Goal: Use online tool/utility: Utilize a website feature to perform a specific function

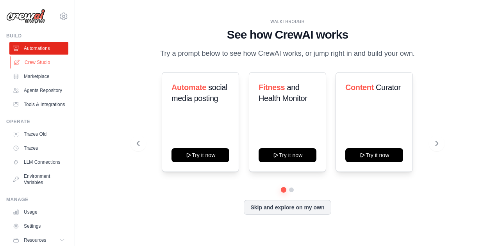
click at [32, 60] on link "Crew Studio" at bounding box center [39, 62] width 59 height 12
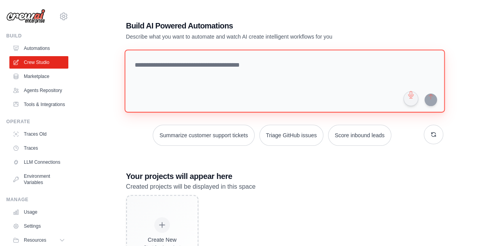
click at [208, 86] on textarea at bounding box center [284, 81] width 320 height 63
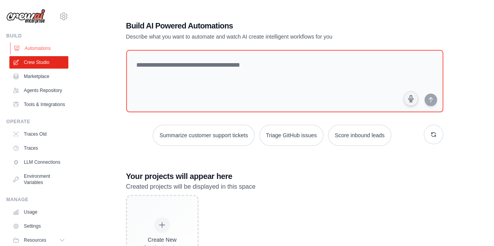
click at [41, 44] on link "Automations" at bounding box center [39, 48] width 59 height 12
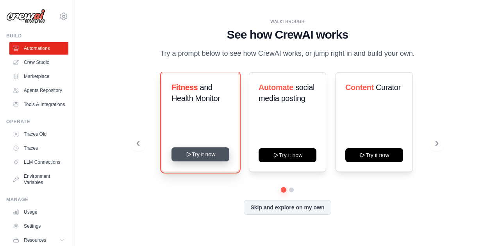
click at [189, 158] on icon at bounding box center [189, 154] width 6 height 6
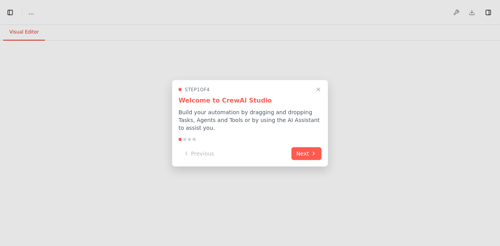
select select "****"
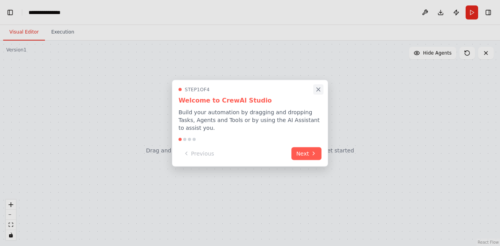
scroll to position [3927, 0]
click at [318, 93] on icon "Close walkthrough" at bounding box center [318, 89] width 7 height 7
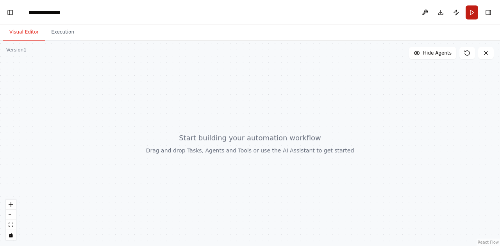
click at [471, 14] on button "Run" at bounding box center [471, 12] width 12 height 14
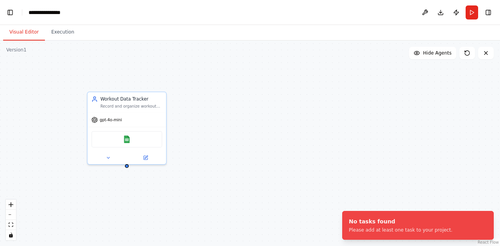
scroll to position [4814, 0]
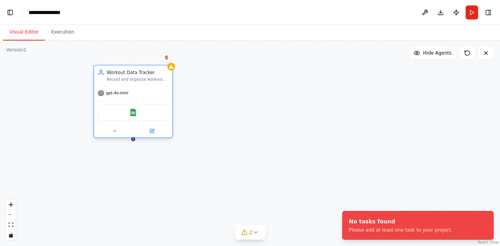
drag, startPoint x: 152, startPoint y: 110, endPoint x: 157, endPoint y: 85, distance: 25.7
click at [157, 85] on div "Workout Data Tracker Record and organize workout data including exercises, sets…" at bounding box center [133, 76] width 78 height 20
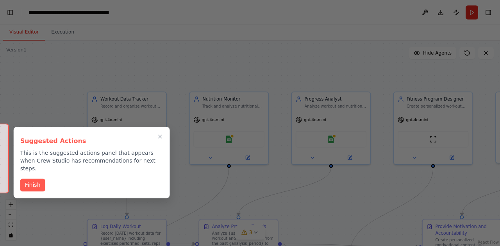
scroll to position [10496, 0]
click at [161, 138] on icon "Close walkthrough" at bounding box center [160, 137] width 4 height 4
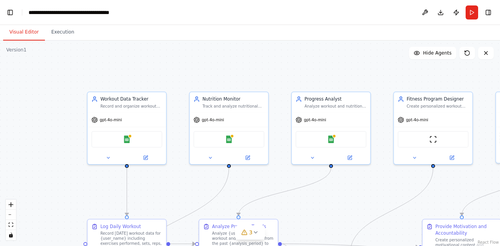
scroll to position [14235, 0]
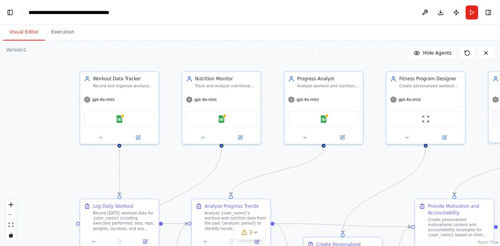
drag, startPoint x: 231, startPoint y: 73, endPoint x: 223, endPoint y: 53, distance: 22.0
click at [223, 53] on div ".deletable-edge-delete-btn { width: 20px; height: 20px; border: 0px solid #ffff…" at bounding box center [250, 144] width 500 height 206
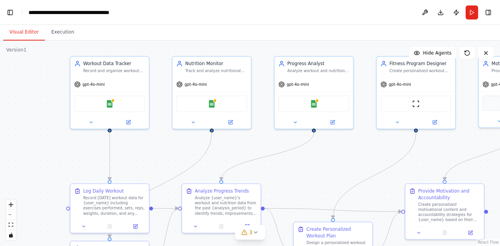
drag, startPoint x: 59, startPoint y: 104, endPoint x: 50, endPoint y: 89, distance: 17.8
click at [50, 89] on div ".deletable-edge-delete-btn { width: 20px; height: 20px; border: 0px solid #ffff…" at bounding box center [250, 144] width 500 height 206
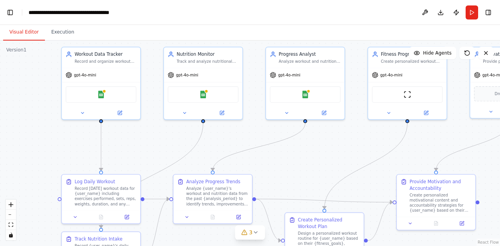
drag, startPoint x: 158, startPoint y: 91, endPoint x: 150, endPoint y: 82, distance: 12.7
click at [150, 82] on div ".deletable-edge-delete-btn { width: 20px; height: 20px; border: 0px solid #ffff…" at bounding box center [250, 144] width 500 height 206
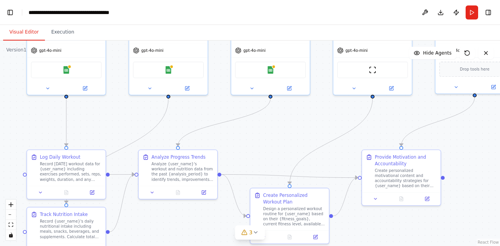
drag, startPoint x: 361, startPoint y: 80, endPoint x: 327, endPoint y: 55, distance: 42.6
click at [327, 55] on div ".deletable-edge-delete-btn { width: 20px; height: 20px; border: 0px solid #ffff…" at bounding box center [250, 144] width 500 height 206
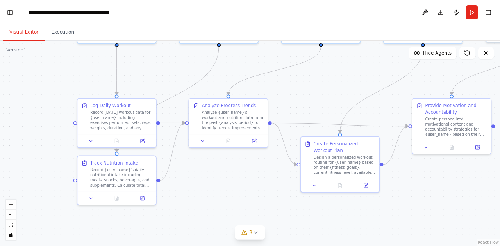
drag, startPoint x: 232, startPoint y: 151, endPoint x: 282, endPoint y: 100, distance: 72.0
click at [282, 100] on div ".deletable-edge-delete-btn { width: 20px; height: 20px; border: 0px solid #ffff…" at bounding box center [250, 144] width 500 height 206
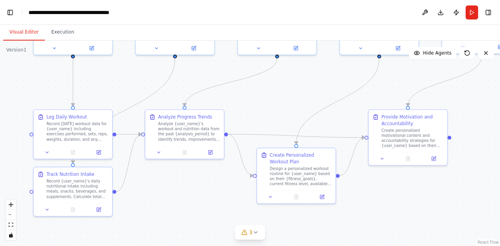
drag, startPoint x: 269, startPoint y: 192, endPoint x: 226, endPoint y: 203, distance: 45.2
click at [226, 203] on div ".deletable-edge-delete-btn { width: 20px; height: 20px; border: 0px solid #ffff…" at bounding box center [250, 144] width 500 height 206
click at [322, 199] on button at bounding box center [322, 196] width 22 height 8
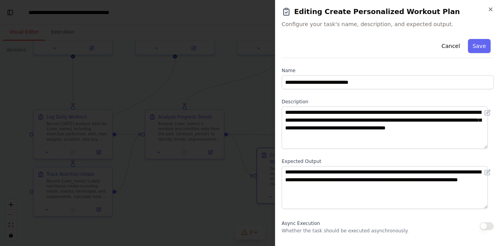
scroll to position [105, 0]
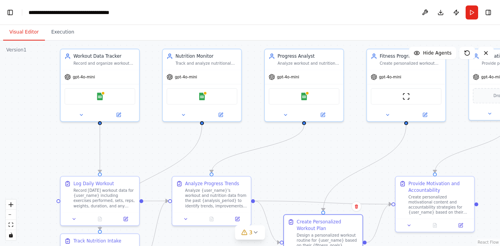
drag, startPoint x: 272, startPoint y: 95, endPoint x: 299, endPoint y: 163, distance: 72.8
click at [299, 163] on div ".deletable-edge-delete-btn { width: 20px; height: 20px; border: 0px solid #ffff…" at bounding box center [250, 144] width 500 height 206
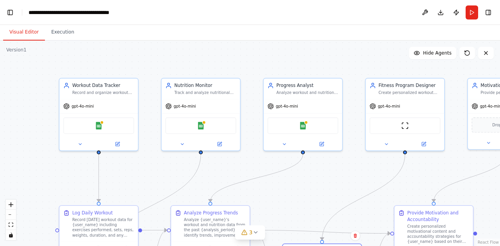
drag, startPoint x: 320, startPoint y: 142, endPoint x: 317, endPoint y: 174, distance: 32.5
click at [317, 174] on div ".deletable-edge-delete-btn { width: 20px; height: 20px; border: 0px solid #ffff…" at bounding box center [250, 144] width 500 height 206
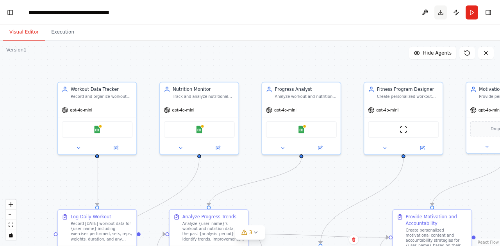
click at [440, 12] on button "Download" at bounding box center [440, 12] width 12 height 14
click at [307, 71] on div ".deletable-edge-delete-btn { width: 20px; height: 20px; border: 0px solid #ffff…" at bounding box center [250, 144] width 500 height 206
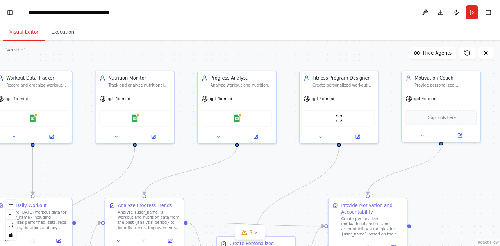
drag, startPoint x: 298, startPoint y: 62, endPoint x: 232, endPoint y: 50, distance: 66.9
click at [232, 50] on div ".deletable-edge-delete-btn { width: 20px; height: 20px; border: 0px solid #ffff…" at bounding box center [250, 144] width 500 height 206
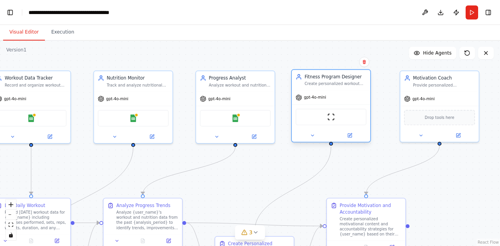
drag, startPoint x: 313, startPoint y: 97, endPoint x: 304, endPoint y: 97, distance: 9.8
click at [304, 97] on span "gpt-4o-mini" at bounding box center [315, 97] width 22 height 5
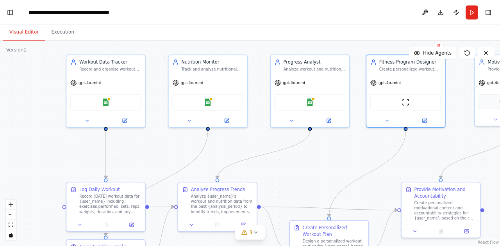
drag, startPoint x: 238, startPoint y: 174, endPoint x: 312, endPoint y: 158, distance: 76.2
click at [312, 158] on div ".deletable-edge-delete-btn { width: 20px; height: 20px; border: 0px solid #ffff…" at bounding box center [250, 144] width 500 height 206
click at [471, 14] on button "Run" at bounding box center [471, 12] width 12 height 14
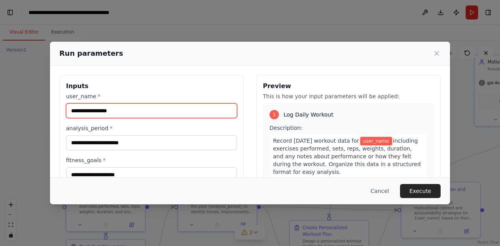
click at [103, 114] on input "user_name *" at bounding box center [151, 110] width 171 height 15
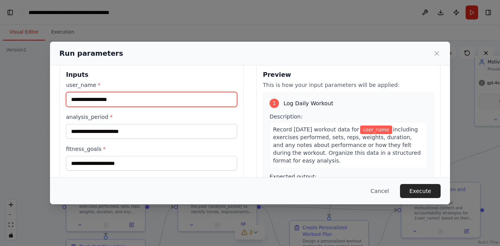
scroll to position [0, 0]
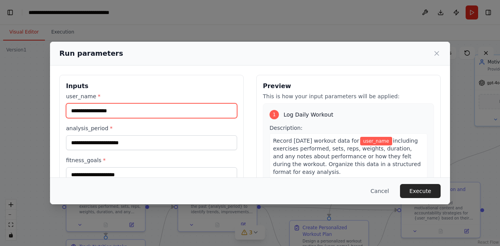
click at [116, 108] on input "user_name *" at bounding box center [151, 110] width 171 height 15
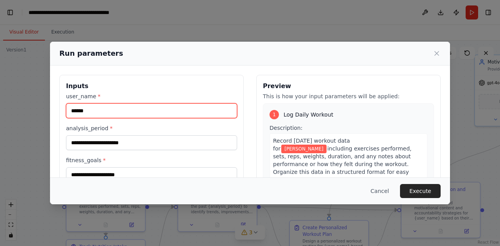
type input "******"
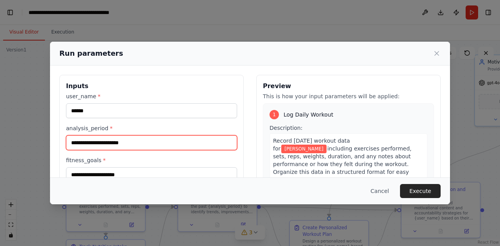
click at [109, 144] on input "analysis_period *" at bounding box center [151, 142] width 171 height 15
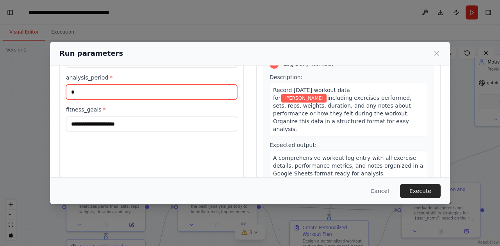
type input "*"
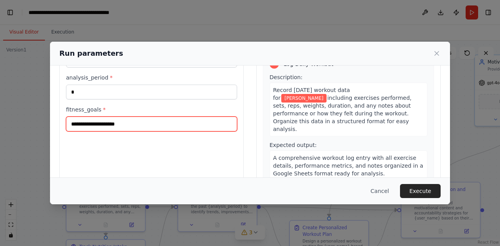
click at [101, 124] on input "fitness_goals *" at bounding box center [151, 124] width 171 height 15
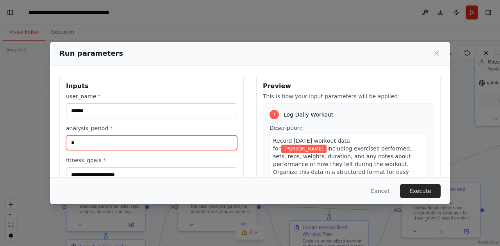
click at [81, 143] on input "*" at bounding box center [151, 142] width 171 height 15
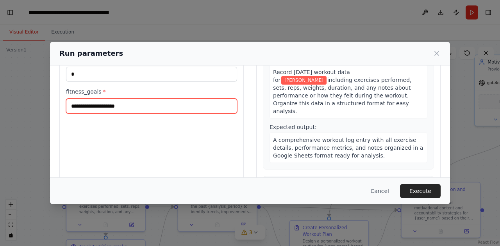
click at [98, 105] on input "fitness_goals *" at bounding box center [151, 106] width 171 height 15
type input "***"
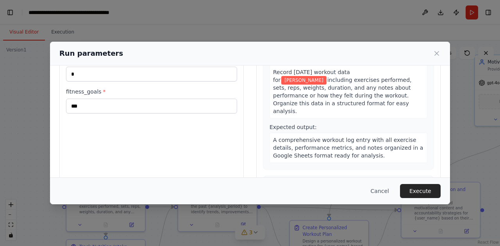
click at [144, 141] on div "Inputs user_name * ****** analysis_period * * fitness_goals * ***" at bounding box center [151, 98] width 184 height 185
click at [430, 192] on button "Execute" at bounding box center [420, 191] width 41 height 14
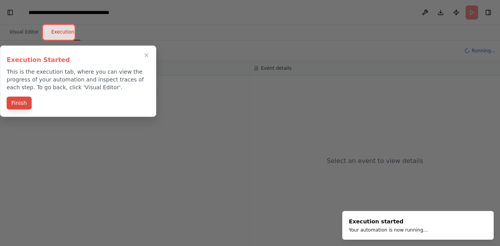
click at [18, 106] on button "Finish" at bounding box center [19, 103] width 25 height 13
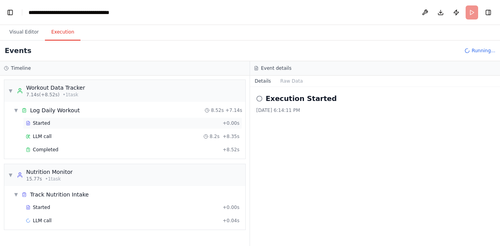
click at [47, 124] on div "Started" at bounding box center [123, 123] width 194 height 6
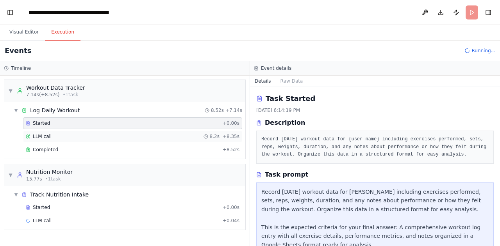
click at [44, 135] on span "LLM call" at bounding box center [42, 136] width 19 height 6
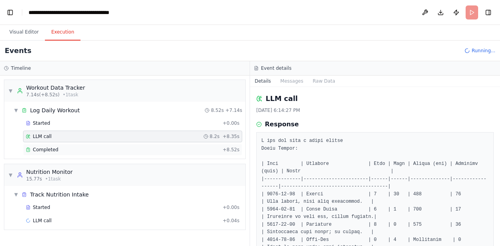
click at [46, 149] on span "Completed" at bounding box center [45, 150] width 25 height 6
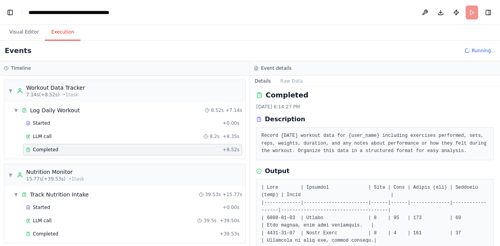
scroll to position [0, 0]
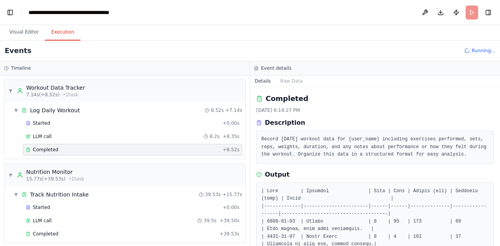
click at [389, 105] on div "Completed 9/23/2025, 6:14:27 PM Description Record today's workout data for {us…" at bounding box center [374, 128] width 237 height 71
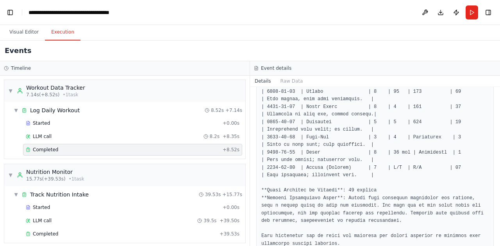
scroll to position [148, 0]
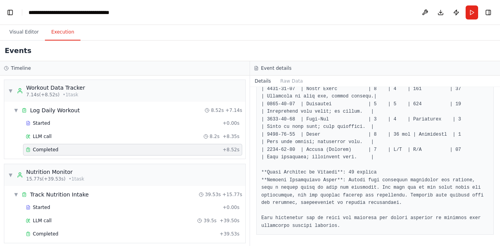
click at [365, 26] on div "Visual Editor Execution" at bounding box center [250, 33] width 500 height 16
click at [467, 8] on button "Run" at bounding box center [471, 12] width 12 height 14
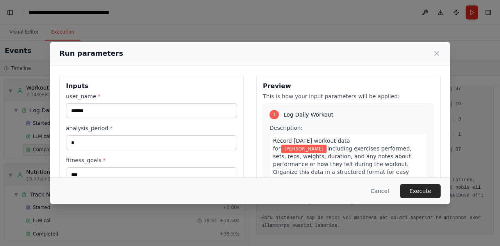
click at [376, 82] on h3 "Preview" at bounding box center [348, 86] width 171 height 9
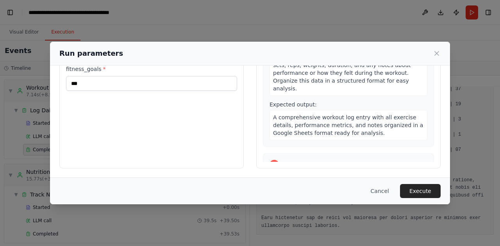
scroll to position [0, 0]
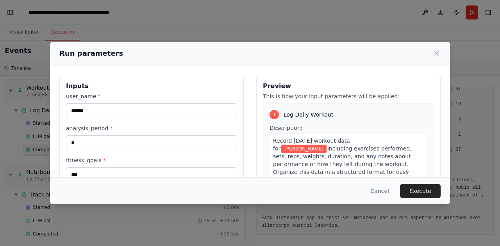
click at [382, 116] on div "1 Log Daily Workout" at bounding box center [348, 114] width 158 height 9
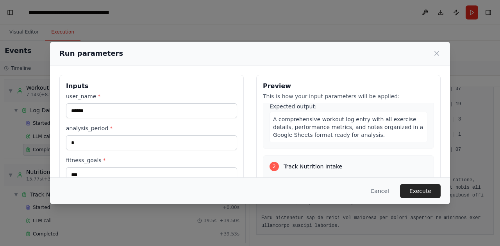
click at [377, 119] on span "A comprehensive workout log entry with all exercise details, performance metric…" at bounding box center [348, 127] width 150 height 22
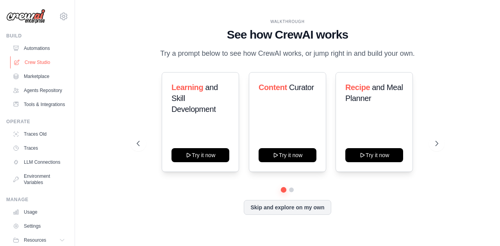
click at [40, 62] on link "Crew Studio" at bounding box center [39, 62] width 59 height 12
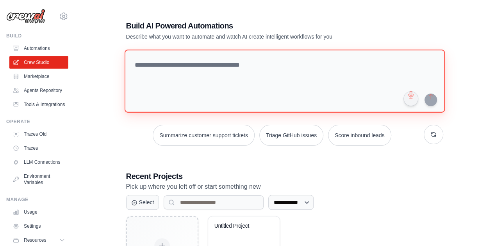
click at [247, 78] on textarea at bounding box center [284, 81] width 320 height 63
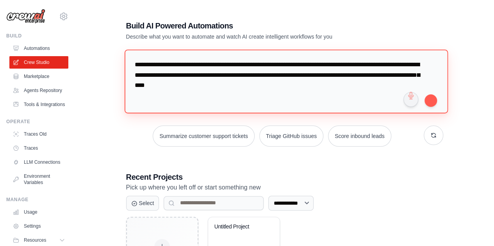
type textarea "**********"
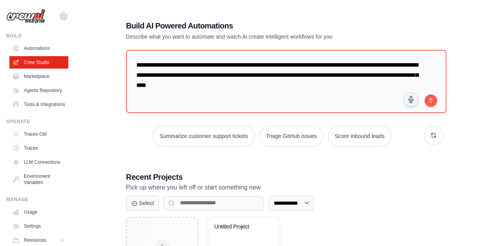
click at [396, 174] on h3 "Recent Projects" at bounding box center [284, 177] width 317 height 11
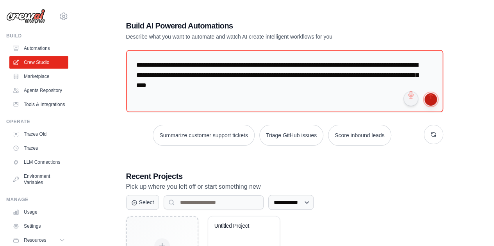
click at [433, 99] on button "submit" at bounding box center [430, 99] width 12 height 12
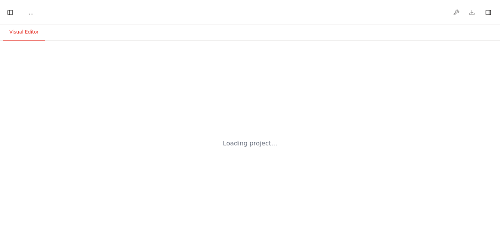
select select "****"
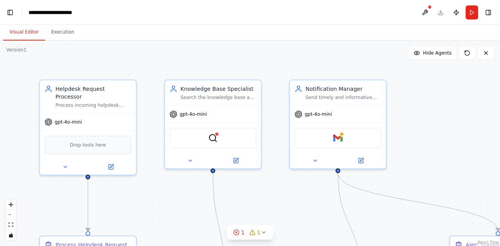
scroll to position [5993, 0]
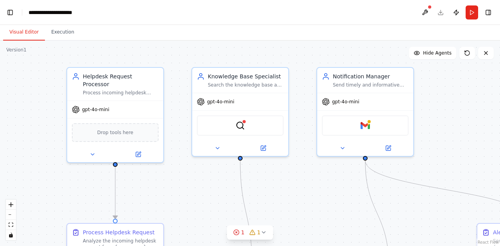
drag, startPoint x: 319, startPoint y: 57, endPoint x: 347, endPoint y: 45, distance: 30.0
click at [347, 45] on div ".deletable-edge-delete-btn { width: 20px; height: 20px; border: 0px solid #ffff…" at bounding box center [250, 144] width 500 height 206
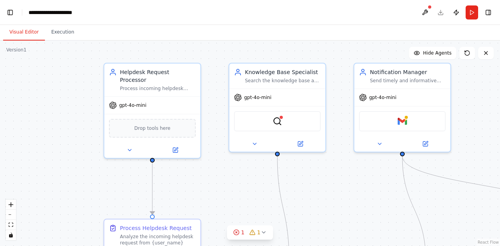
drag, startPoint x: 251, startPoint y: 53, endPoint x: 288, endPoint y: 48, distance: 37.3
click at [288, 48] on div ".deletable-edge-delete-btn { width: 20px; height: 20px; border: 0px solid #ffff…" at bounding box center [250, 144] width 500 height 206
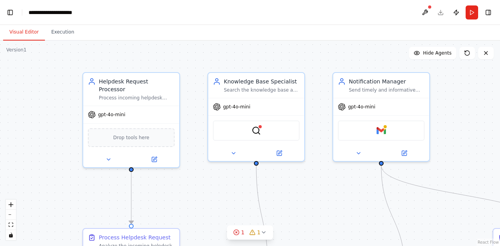
drag, startPoint x: 60, startPoint y: 105, endPoint x: 38, endPoint y: 115, distance: 23.9
click at [38, 115] on div ".deletable-edge-delete-btn { width: 20px; height: 20px; border: 0px solid #ffff…" at bounding box center [250, 144] width 500 height 206
click at [106, 133] on div "Drop tools here" at bounding box center [130, 136] width 87 height 19
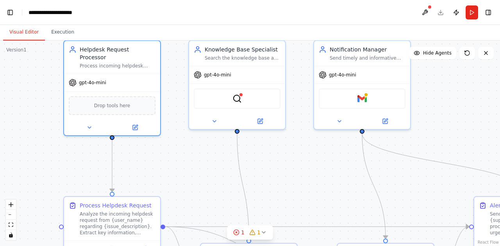
drag, startPoint x: 196, startPoint y: 111, endPoint x: 177, endPoint y: 78, distance: 38.5
click at [177, 78] on div ".deletable-edge-delete-btn { width: 20px; height: 20px; border: 0px solid #ffff…" at bounding box center [250, 144] width 500 height 206
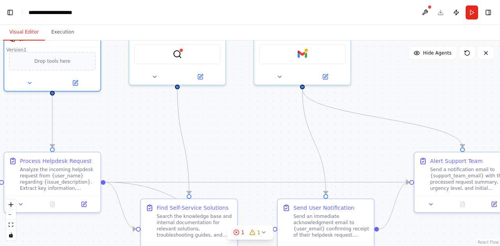
drag, startPoint x: 303, startPoint y: 148, endPoint x: 246, endPoint y: 101, distance: 73.5
click at [246, 101] on div ".deletable-edge-delete-btn { width: 20px; height: 20px; border: 0px solid #ffff…" at bounding box center [250, 144] width 500 height 206
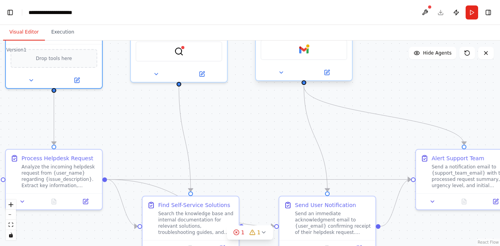
click at [295, 57] on div "Gmail" at bounding box center [303, 50] width 87 height 20
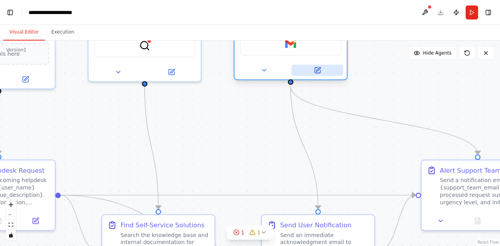
click at [317, 70] on icon at bounding box center [318, 69] width 4 height 4
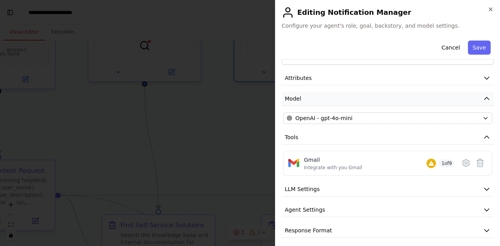
scroll to position [26, 0]
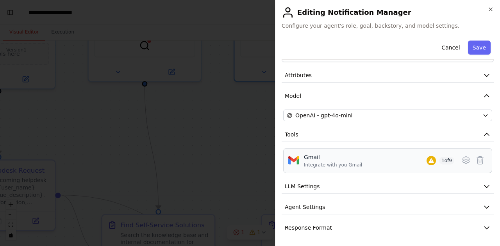
click at [388, 160] on div "Gmail Integrate with you Gmail 1 of 9" at bounding box center [379, 160] width 150 height 15
click at [352, 183] on button "LLM Settings" at bounding box center [387, 187] width 212 height 14
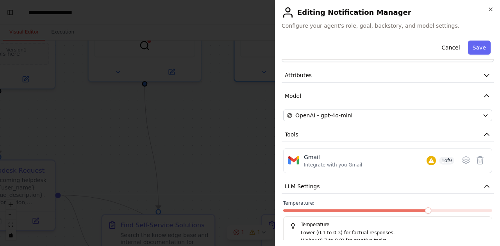
scroll to position [15283, 0]
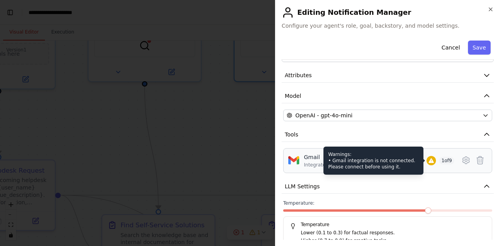
click at [428, 161] on icon at bounding box center [431, 161] width 6 height 6
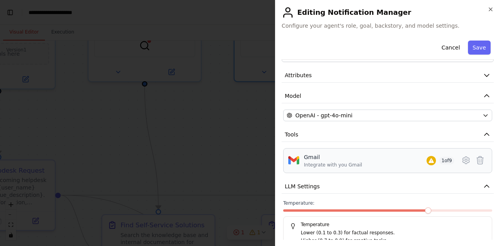
scroll to position [81, 0]
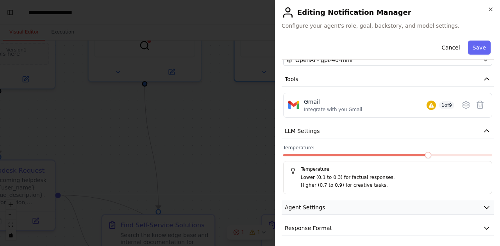
click at [333, 208] on button "Agent Settings" at bounding box center [387, 208] width 212 height 14
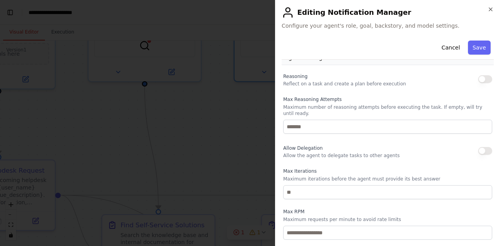
scroll to position [290, 0]
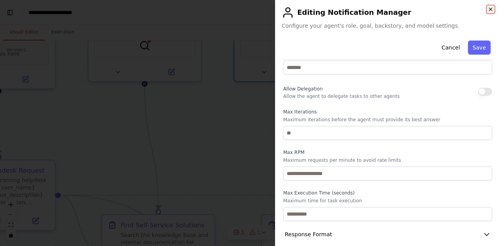
click at [490, 11] on icon "button" at bounding box center [490, 9] width 6 height 6
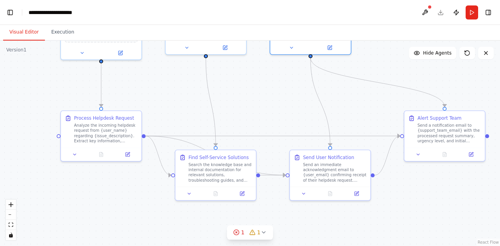
drag, startPoint x: 142, startPoint y: 145, endPoint x: 174, endPoint y: 114, distance: 44.4
click at [174, 114] on div ".deletable-edge-delete-btn { width: 20px; height: 20px; border: 0px solid #ffff…" at bounding box center [250, 144] width 500 height 206
click at [102, 123] on div "Analyze the incoming helpdesk request from {user_name} regarding {issue_descrip…" at bounding box center [105, 132] width 63 height 21
click at [475, 14] on button "Run" at bounding box center [471, 12] width 12 height 14
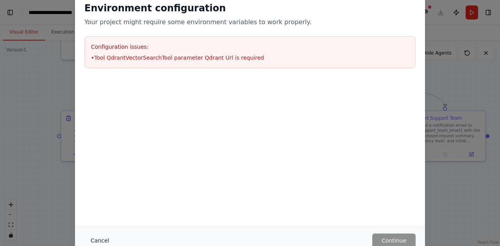
click at [96, 239] on button "Cancel" at bounding box center [99, 241] width 31 height 14
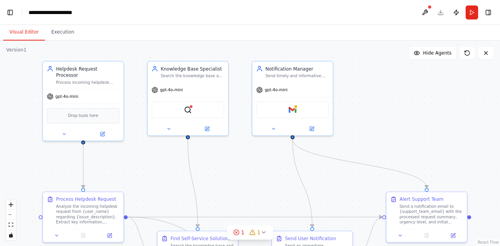
drag, startPoint x: 361, startPoint y: 95, endPoint x: 343, endPoint y: 178, distance: 84.7
click at [343, 178] on div ".deletable-edge-delete-btn { width: 20px; height: 20px; border: 0px solid #ffff…" at bounding box center [250, 144] width 500 height 206
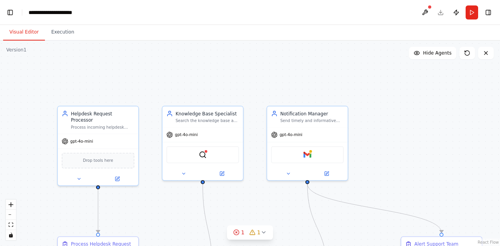
drag, startPoint x: 378, startPoint y: 125, endPoint x: 393, endPoint y: 170, distance: 47.3
click at [393, 170] on div ".deletable-edge-delete-btn { width: 20px; height: 20px; border: 0px solid #ffff…" at bounding box center [250, 144] width 500 height 206
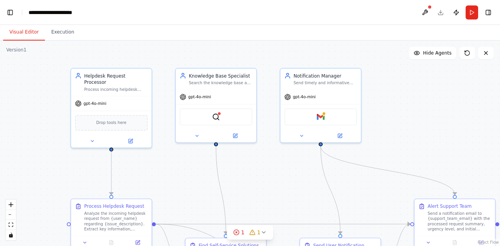
drag, startPoint x: 250, startPoint y: 130, endPoint x: 263, endPoint y: 89, distance: 43.1
click at [263, 89] on div ".deletable-edge-delete-btn { width: 20px; height: 20px; border: 0px solid #ffff…" at bounding box center [250, 144] width 500 height 206
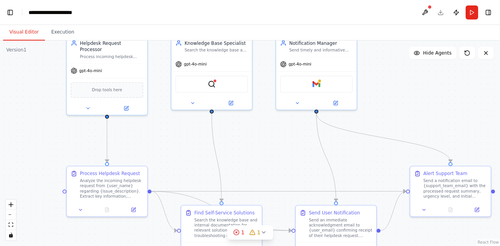
drag, startPoint x: 398, startPoint y: 97, endPoint x: 393, endPoint y: 65, distance: 32.7
click at [393, 65] on div ".deletable-edge-delete-btn { width: 20px; height: 20px; border: 0px solid #ffff…" at bounding box center [250, 144] width 500 height 206
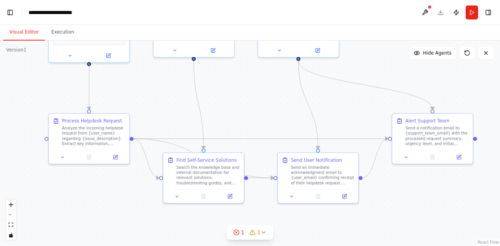
drag, startPoint x: 382, startPoint y: 103, endPoint x: 365, endPoint y: 52, distance: 54.9
click at [365, 52] on div ".deletable-edge-delete-btn { width: 20px; height: 20px; border: 0px solid #ffff…" at bounding box center [250, 144] width 500 height 206
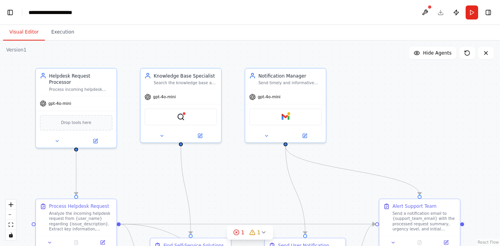
drag, startPoint x: 367, startPoint y: 63, endPoint x: 354, endPoint y: 149, distance: 86.8
click at [354, 149] on div ".deletable-edge-delete-btn { width: 20px; height: 20px; border: 0px solid #ffff…" at bounding box center [250, 144] width 500 height 206
click at [57, 27] on button "Execution" at bounding box center [63, 32] width 36 height 16
